Goal: Task Accomplishment & Management: Manage account settings

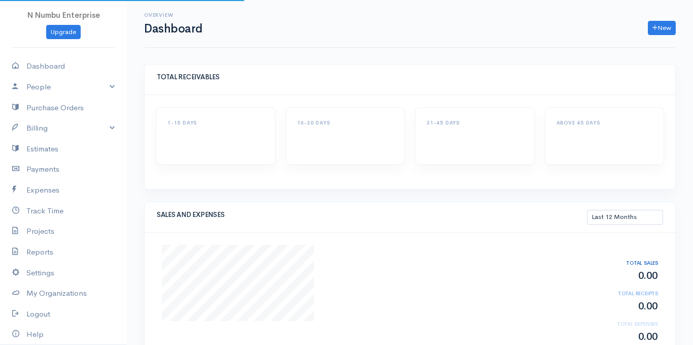
select select "365"
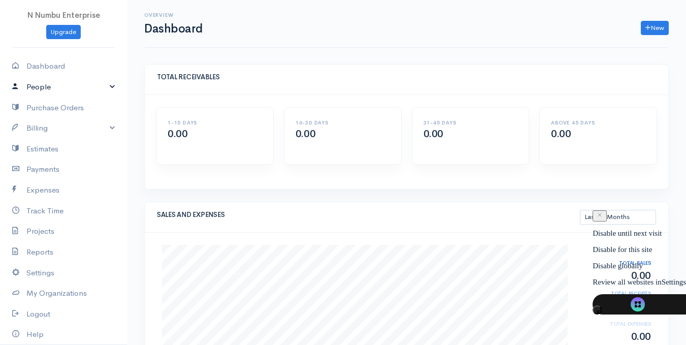
click at [104, 86] on link "People" at bounding box center [63, 87] width 127 height 21
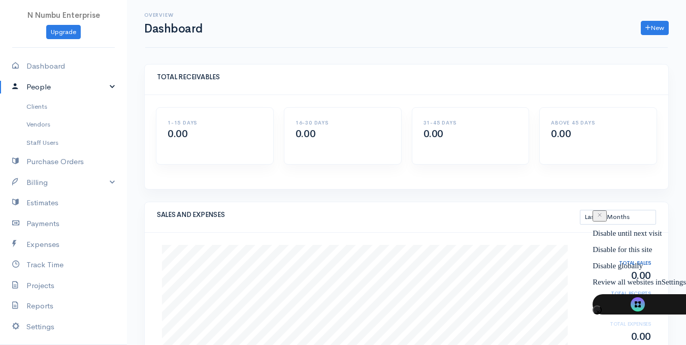
click at [105, 85] on link "People" at bounding box center [63, 87] width 127 height 21
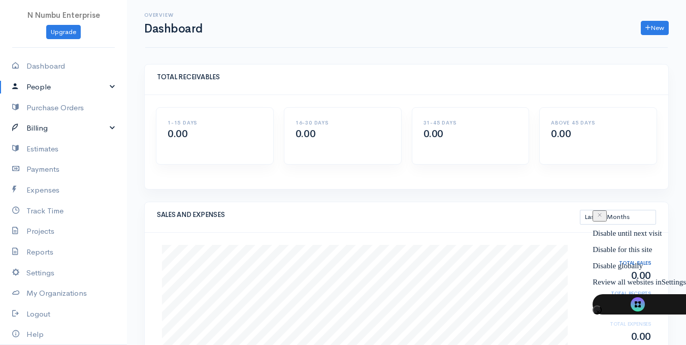
click at [104, 127] on link "Billing" at bounding box center [63, 128] width 127 height 21
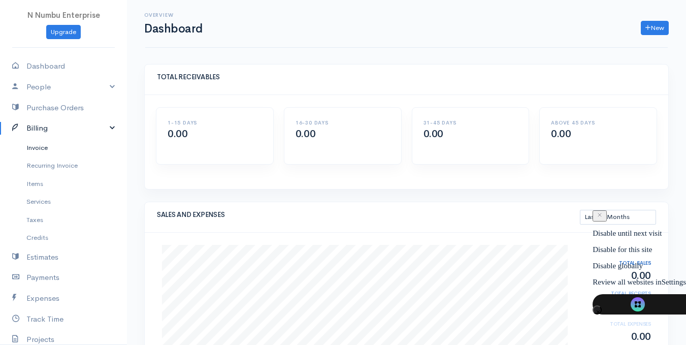
click at [50, 151] on link "Invoice" at bounding box center [63, 148] width 127 height 18
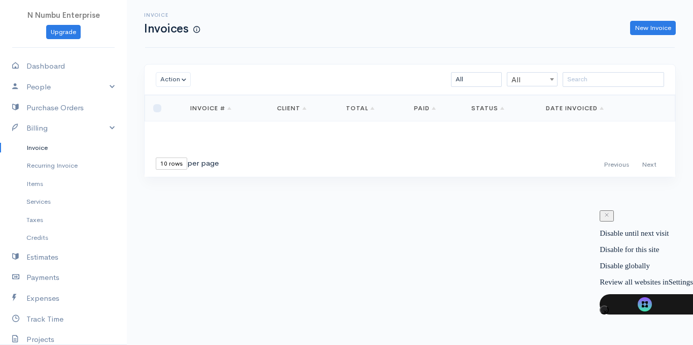
click at [231, 108] on link "Invoice #" at bounding box center [210, 108] width 41 height 8
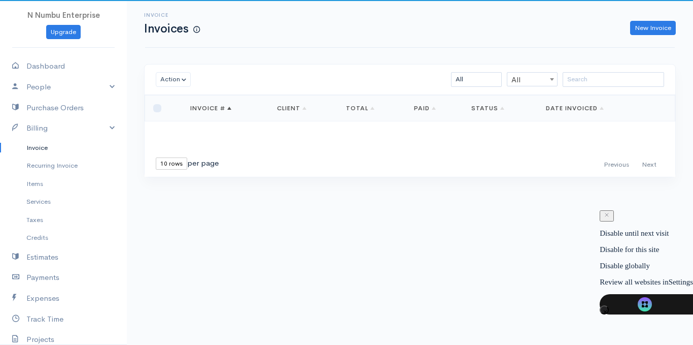
click at [231, 108] on link "Invoice #" at bounding box center [210, 108] width 41 height 8
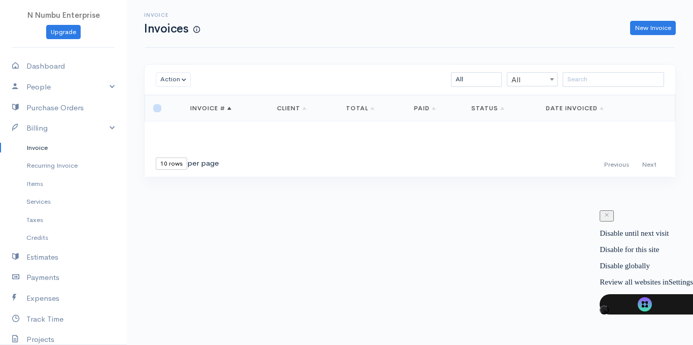
click at [157, 109] on input "checkbox" at bounding box center [157, 108] width 8 height 8
click at [158, 109] on input "checkbox" at bounding box center [157, 108] width 8 height 8
checkbox input "false"
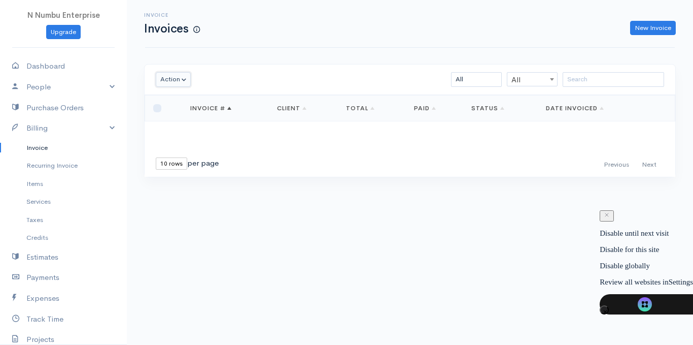
click at [187, 79] on button "Action" at bounding box center [173, 79] width 35 height 15
click at [27, 17] on span "N Numbu Enterprise" at bounding box center [63, 15] width 73 height 10
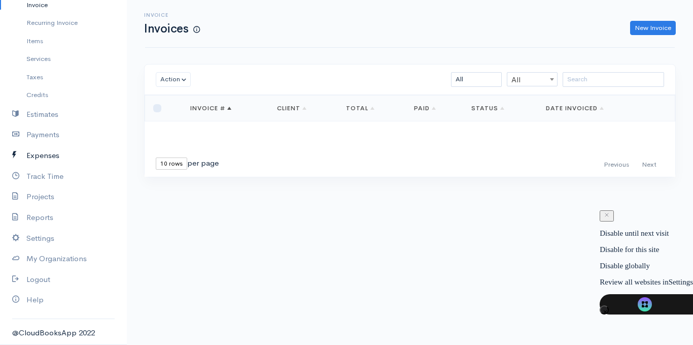
scroll to position [143, 0]
click at [45, 236] on link "Settings" at bounding box center [63, 237] width 127 height 21
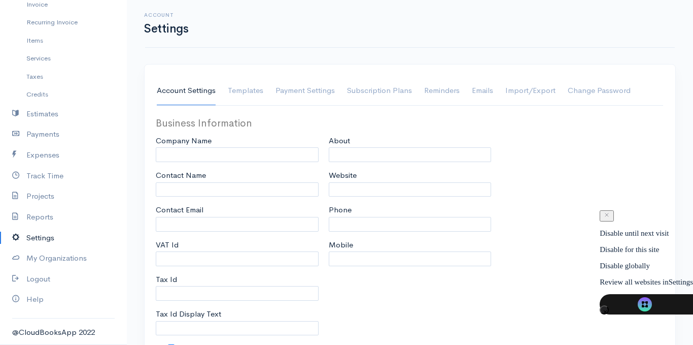
type input "N Numbu Enterprise"
type input "Mubita Mbandu"
type input "[EMAIL_ADDRESS][DOMAIN_NAME]"
type input "1008924564"
type input "Tax Id"
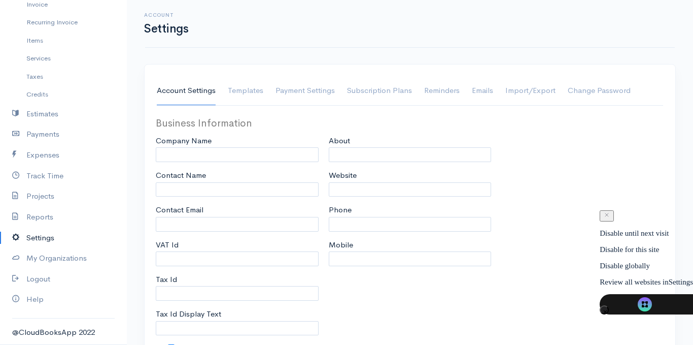
checkbox input "true"
type input "Office, hardware and general supplu"
type input "[DOMAIN_NAME]"
type input "0977787461"
type input "0969263561"
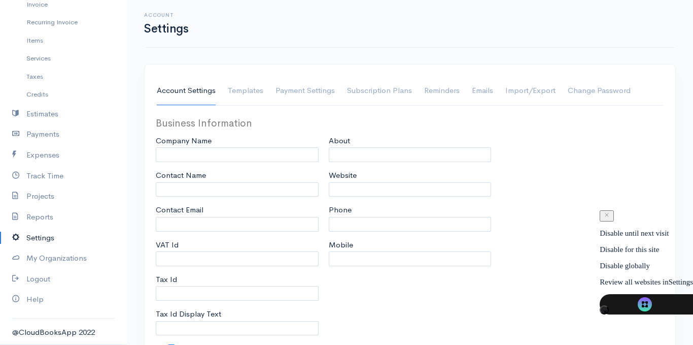
select select
type input "PLOT NO.02 OFF KASAMA AREA"
type input "KACHACHA"
type input "[PERSON_NAME]"
type input "99999"
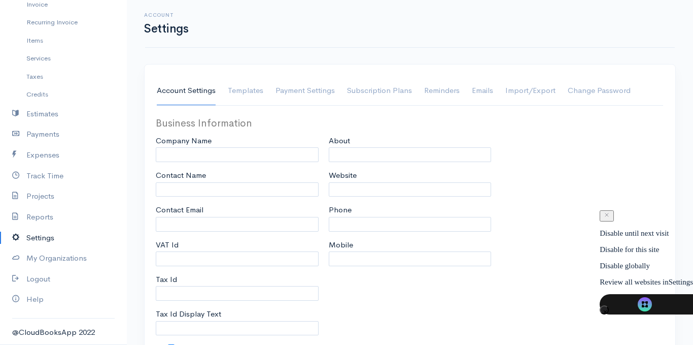
select select
type input "INVOICE"
type input "1"
type input "INV000"
type input "1"
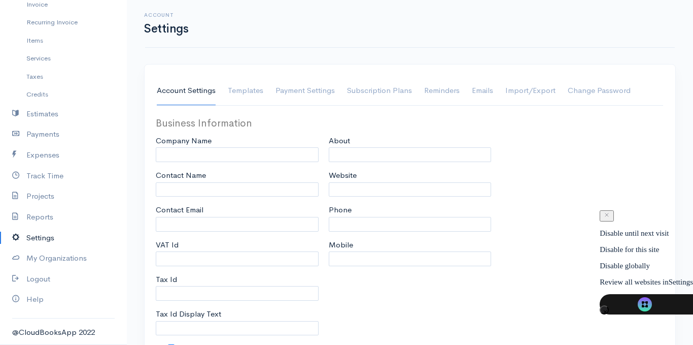
select select "3"
type textarea "''Your trusted supplier in office, electrical and hardware''"
checkbox input "true"
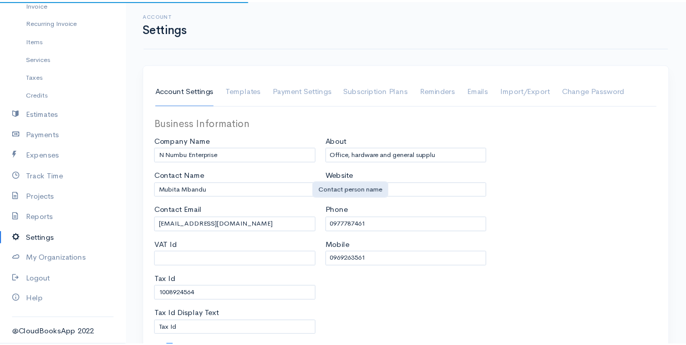
scroll to position [51, 0]
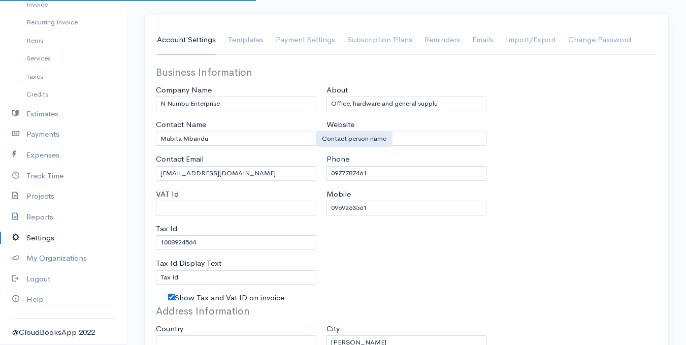
select select "[GEOGRAPHIC_DATA]"
select select "ZMW"
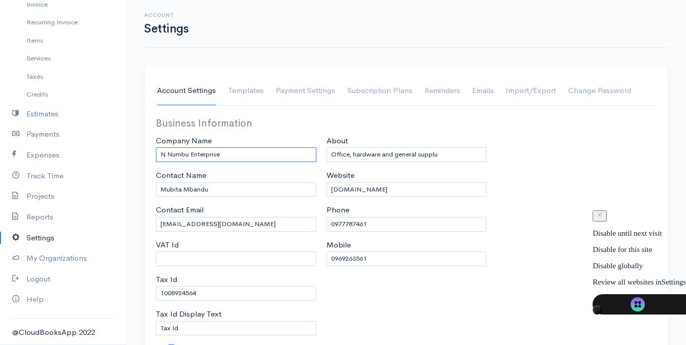
click at [165, 153] on input "N Numbu Enterprise" at bounding box center [236, 154] width 160 height 15
click at [188, 153] on input "N Numbu Enterprise" at bounding box center [236, 154] width 160 height 15
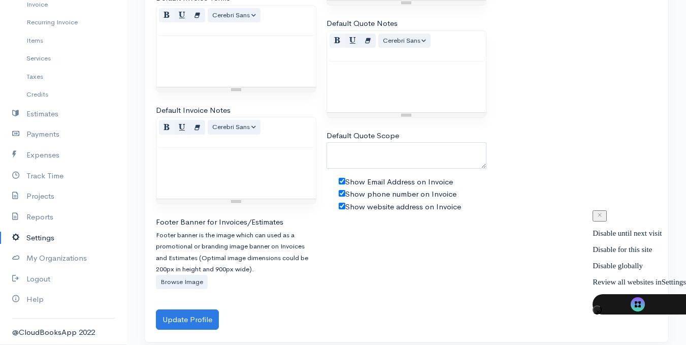
scroll to position [695, 0]
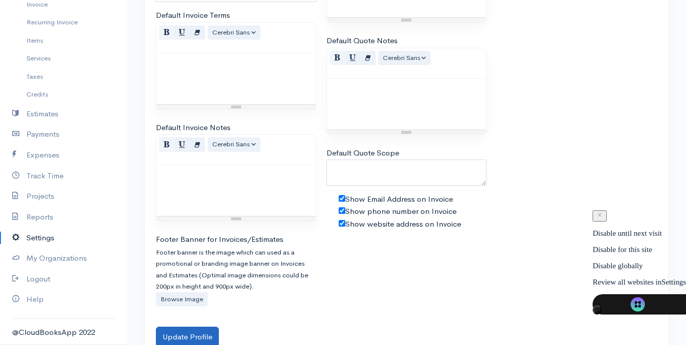
type input "Nyumbu M Enterprise"
click at [189, 334] on button "Update Profile" at bounding box center [187, 336] width 63 height 21
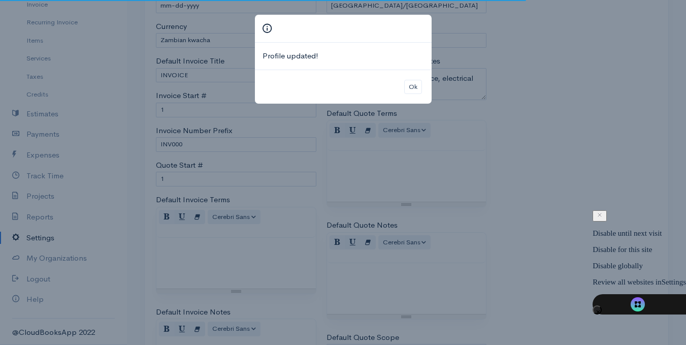
scroll to position [492, 0]
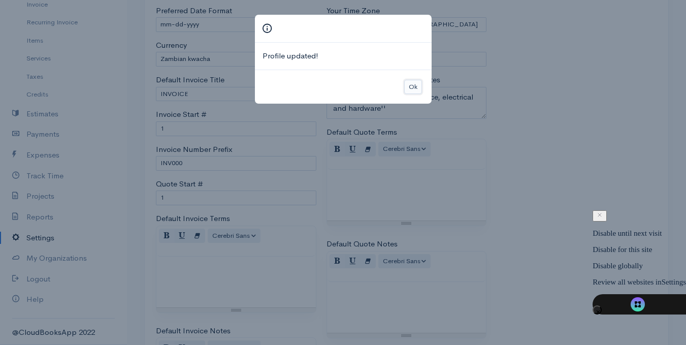
click at [410, 88] on button "Ok" at bounding box center [413, 87] width 18 height 15
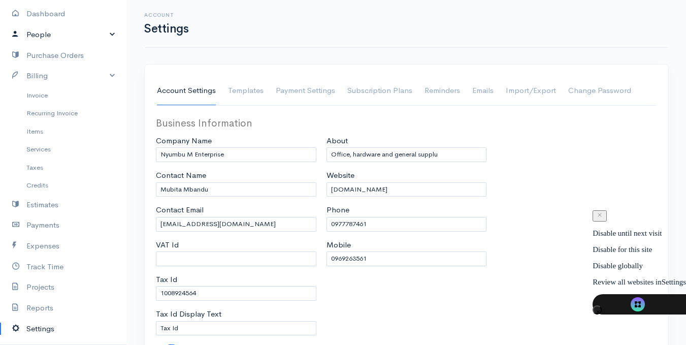
scroll to position [0, 0]
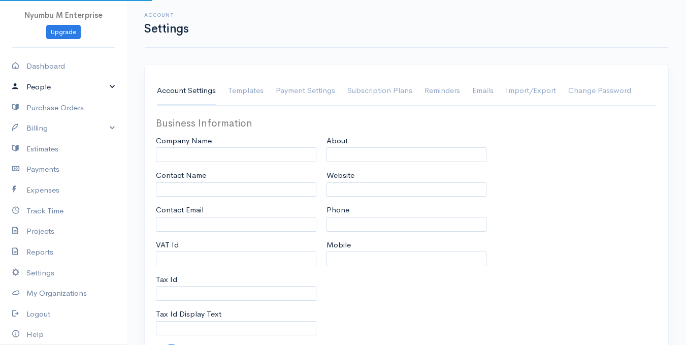
type input "Nyumbu M Enterprise"
type input "Mubita Mbandu"
type input "[EMAIL_ADDRESS][DOMAIN_NAME]"
type input "1008924564"
type input "Tax Id"
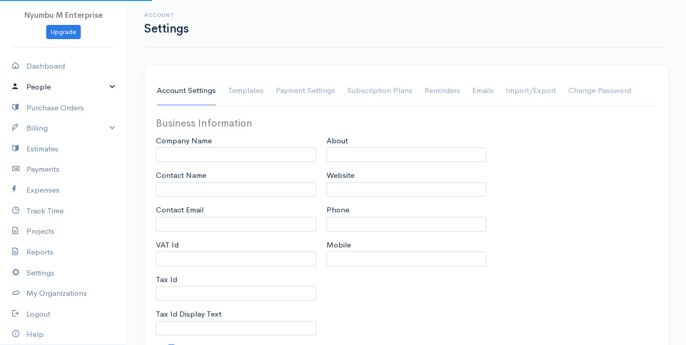
checkbox input "true"
type input "Office, hardware and general supplu"
type input "[DOMAIN_NAME]"
type input "0977787461"
type input "0969263561"
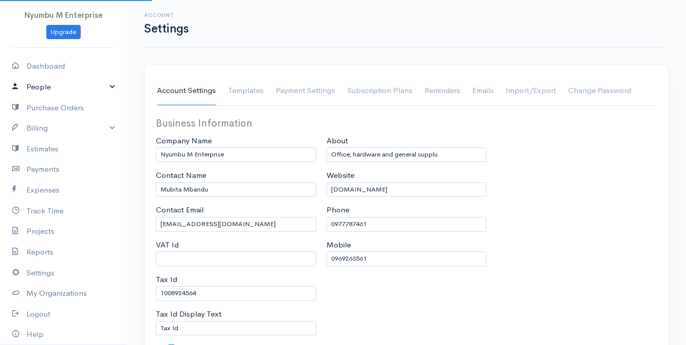
select select
type input "PLOT NO.02 OFF KASAMA AREA"
type input "KACHACHA"
type input "[PERSON_NAME]"
type input "99999"
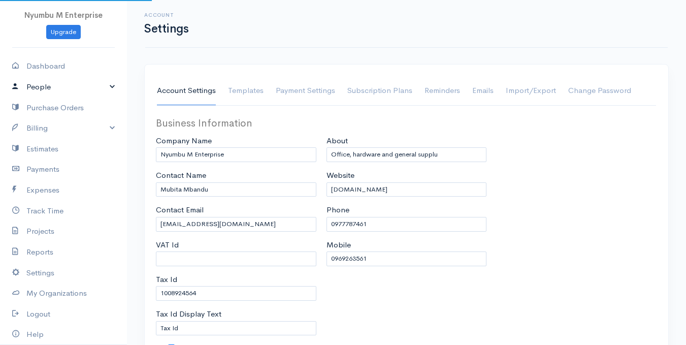
select select
type input "INVOICE"
type input "1"
type input "INV000"
type input "1"
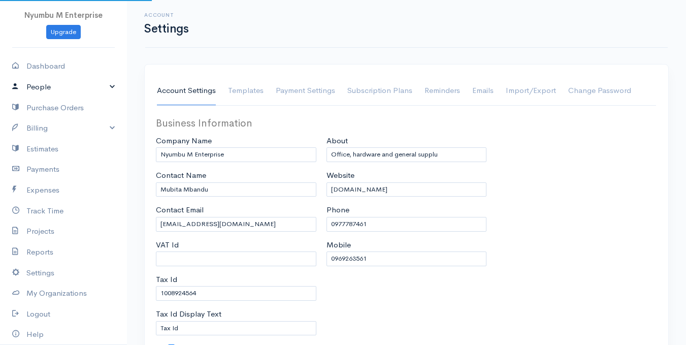
select select "3"
type textarea "''Your trusted supplier in office, electrical and hardware''"
checkbox input "true"
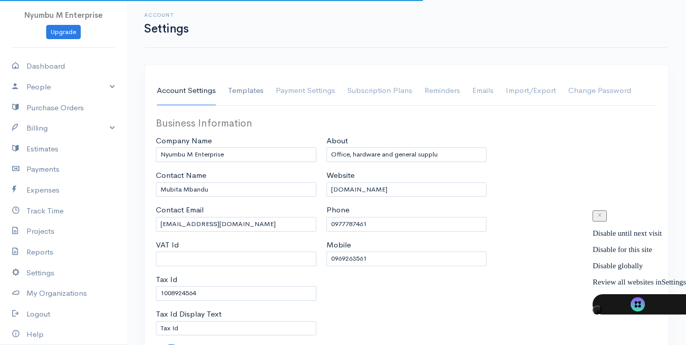
click at [246, 96] on link "Templates" at bounding box center [246, 91] width 36 height 28
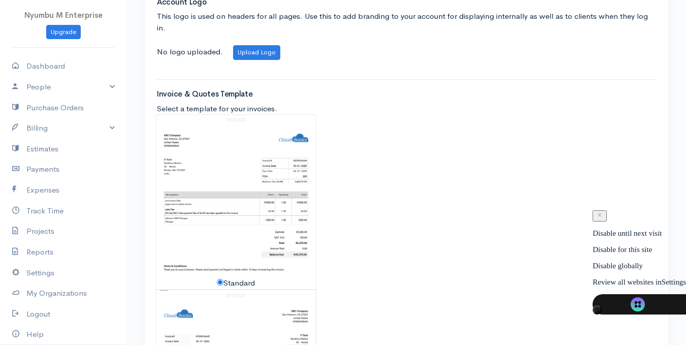
scroll to position [102, 0]
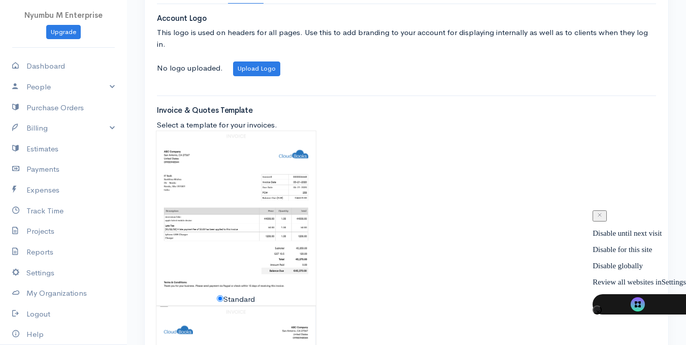
click at [212, 150] on img at bounding box center [235, 212] width 159 height 162
click at [218, 182] on img at bounding box center [235, 212] width 159 height 162
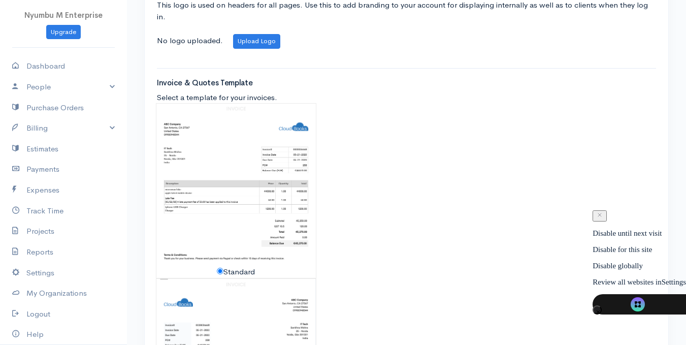
scroll to position [152, 0]
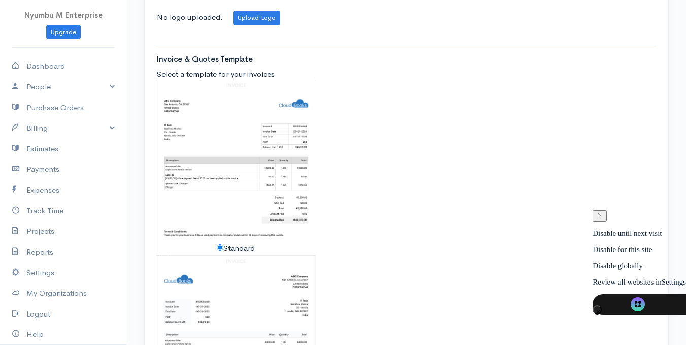
click at [234, 187] on img at bounding box center [235, 161] width 159 height 162
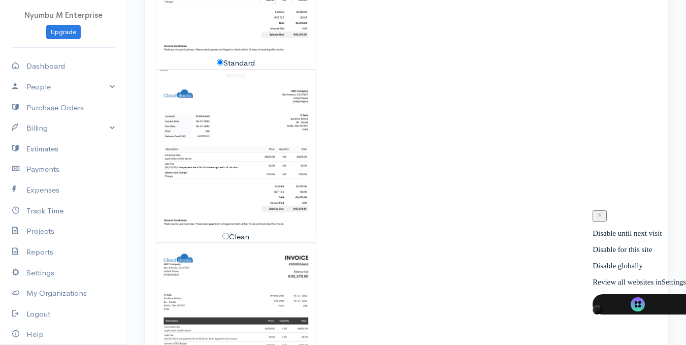
scroll to position [355, 0]
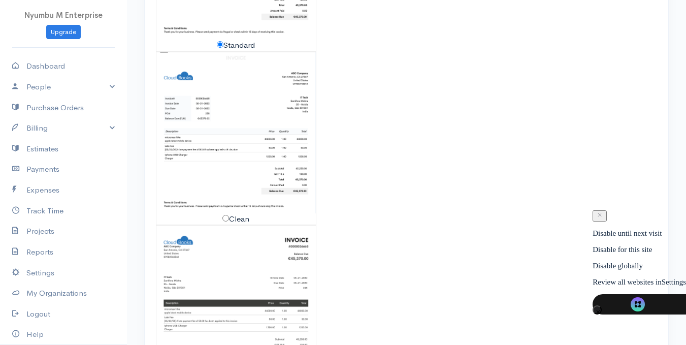
click at [216, 133] on img at bounding box center [235, 132] width 159 height 161
radio input "false"
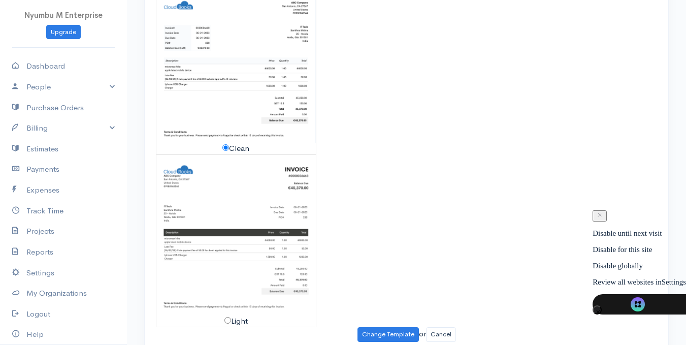
scroll to position [436, 0]
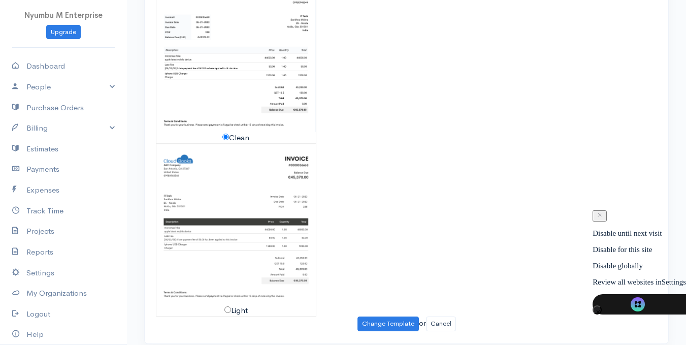
click at [219, 185] on img at bounding box center [235, 224] width 159 height 160
radio input "false"
radio input "true"
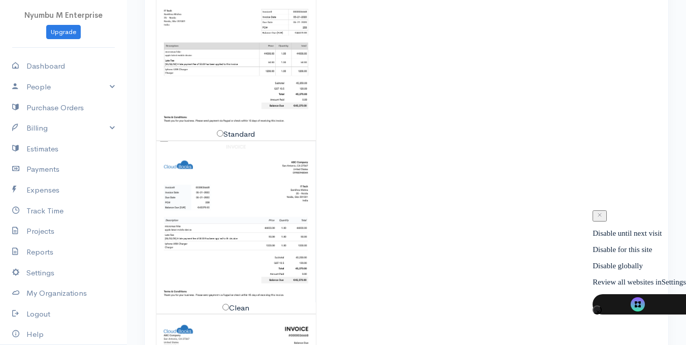
scroll to position [335, 0]
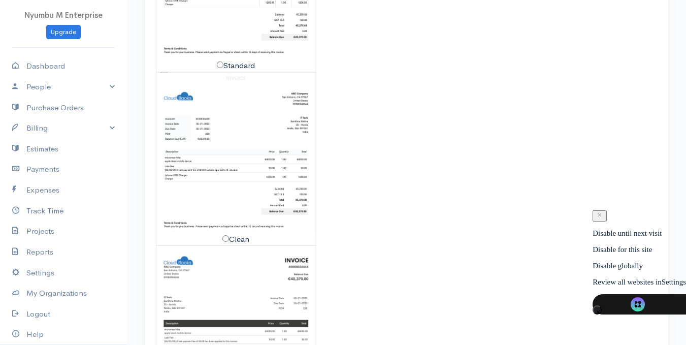
click at [248, 164] on img at bounding box center [235, 153] width 159 height 161
radio input "true"
radio input "false"
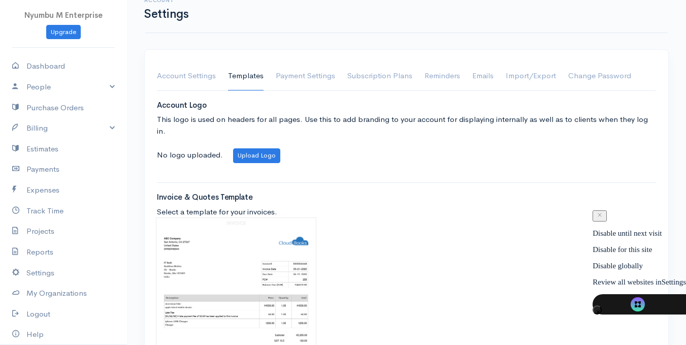
scroll to position [0, 0]
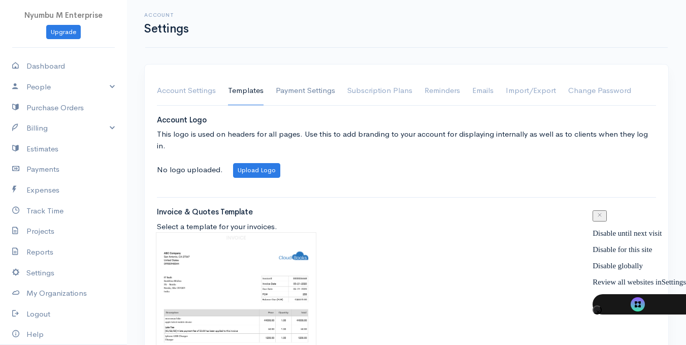
click at [294, 88] on link "Payment Settings" at bounding box center [305, 91] width 59 height 28
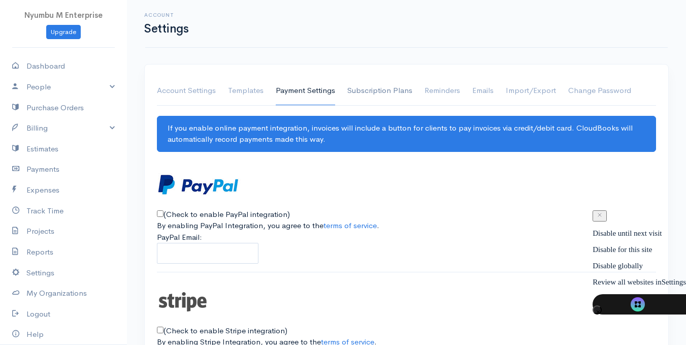
click at [362, 90] on link "Subscription Plans" at bounding box center [379, 91] width 65 height 28
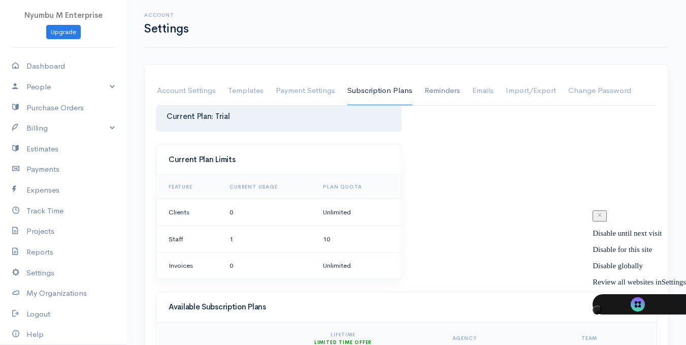
click at [446, 92] on link "Reminders" at bounding box center [442, 91] width 36 height 28
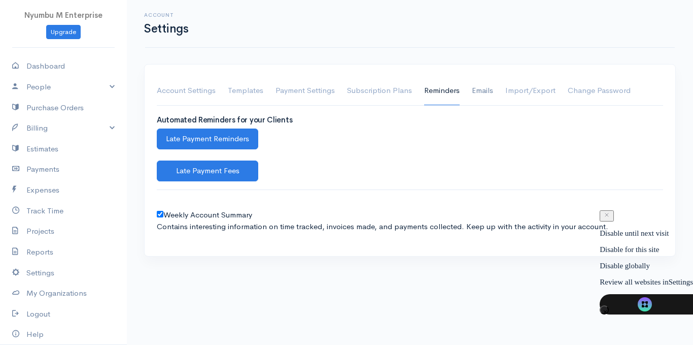
click at [486, 93] on link "Emails" at bounding box center [482, 91] width 21 height 28
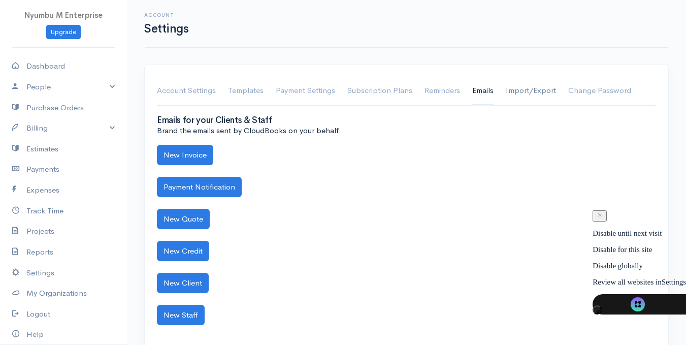
click at [521, 99] on link "Import/Export" at bounding box center [530, 91] width 50 height 28
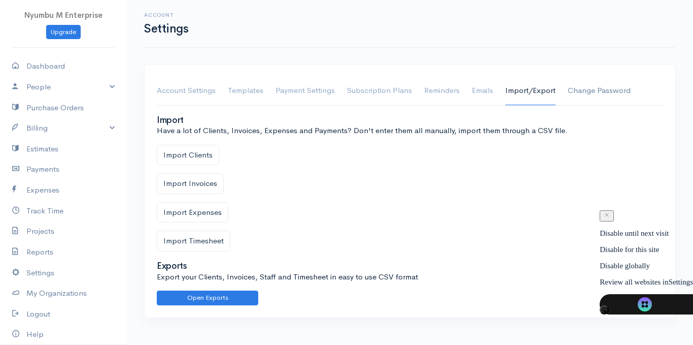
click at [579, 96] on link "Change Password" at bounding box center [599, 91] width 63 height 28
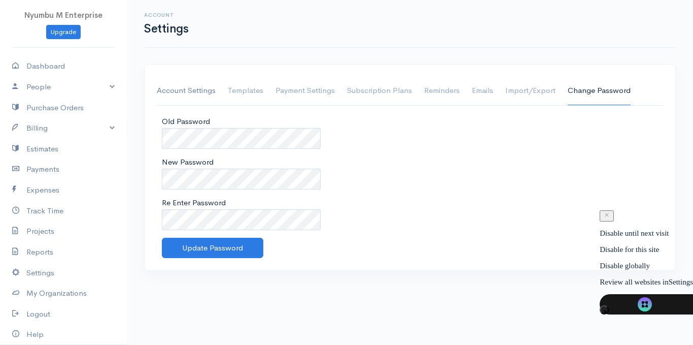
click at [172, 91] on link "Account Settings" at bounding box center [186, 91] width 59 height 28
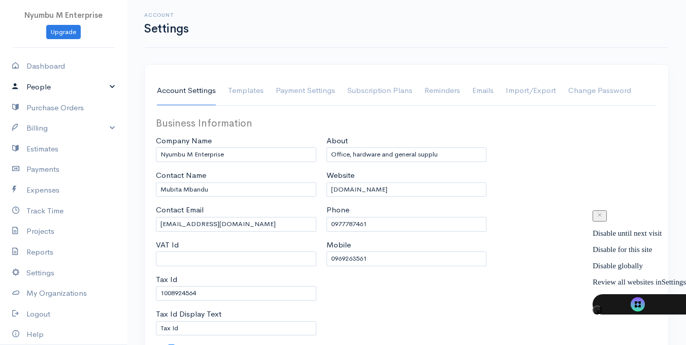
click at [106, 87] on link "People" at bounding box center [63, 87] width 127 height 21
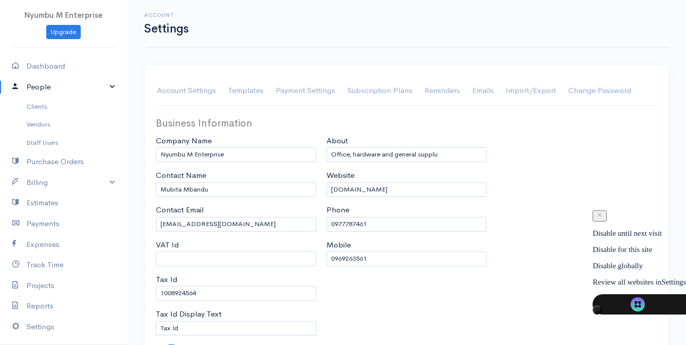
click at [106, 87] on link "People" at bounding box center [63, 87] width 127 height 21
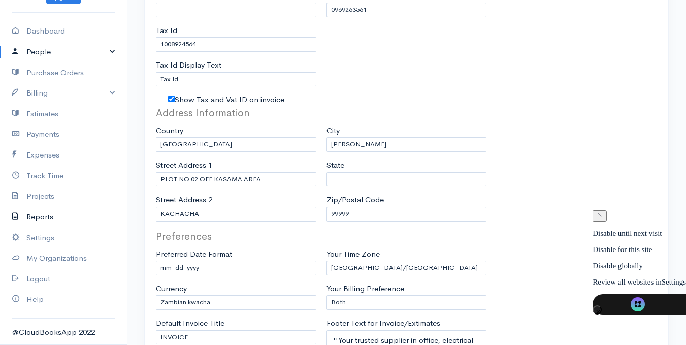
scroll to position [254, 0]
